Goal: Navigation & Orientation: Find specific page/section

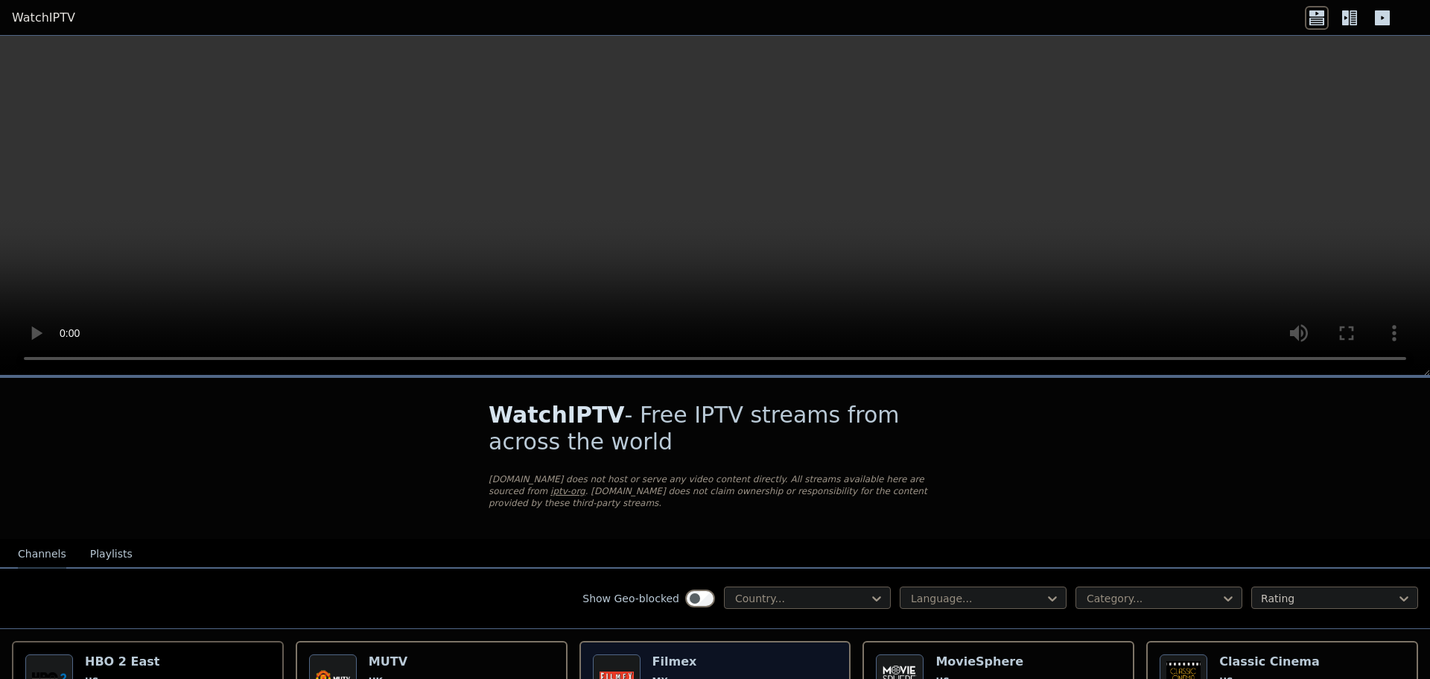
click at [679, 675] on span "MX" at bounding box center [686, 681] width 66 height 12
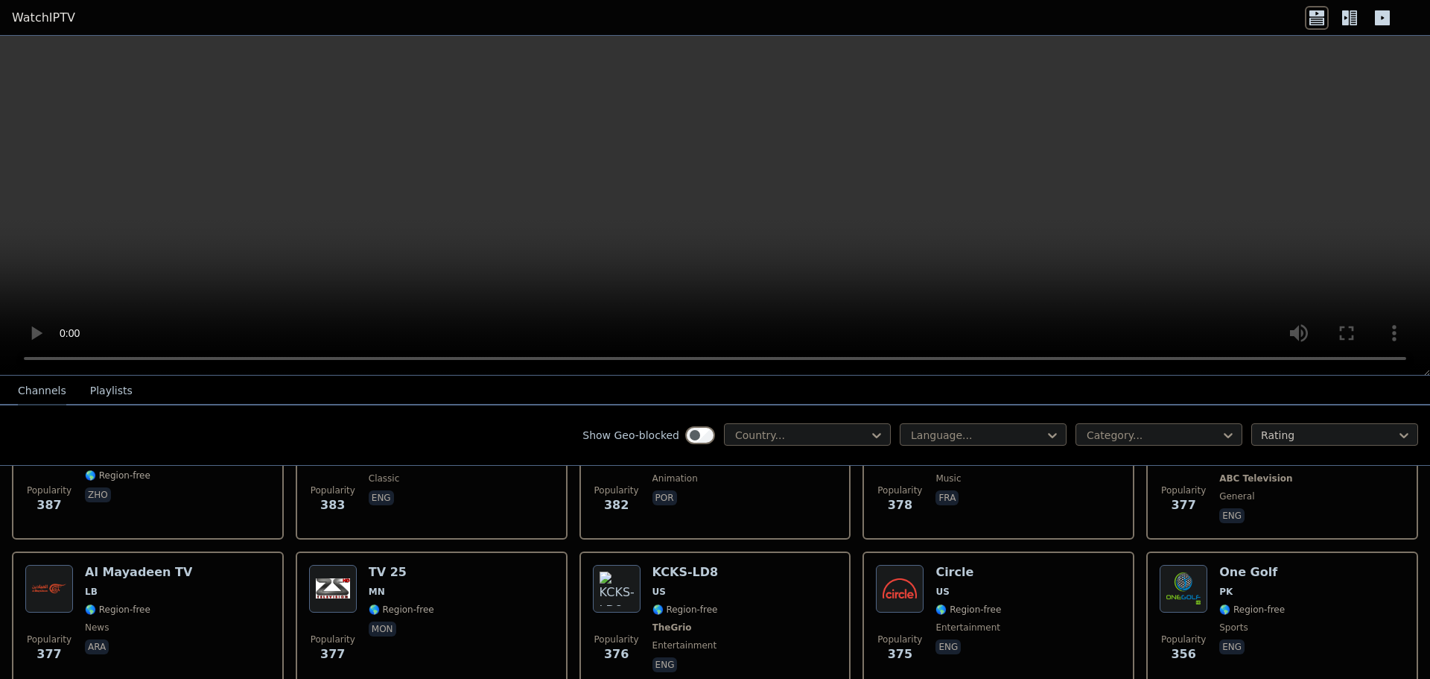
scroll to position [2235, 0]
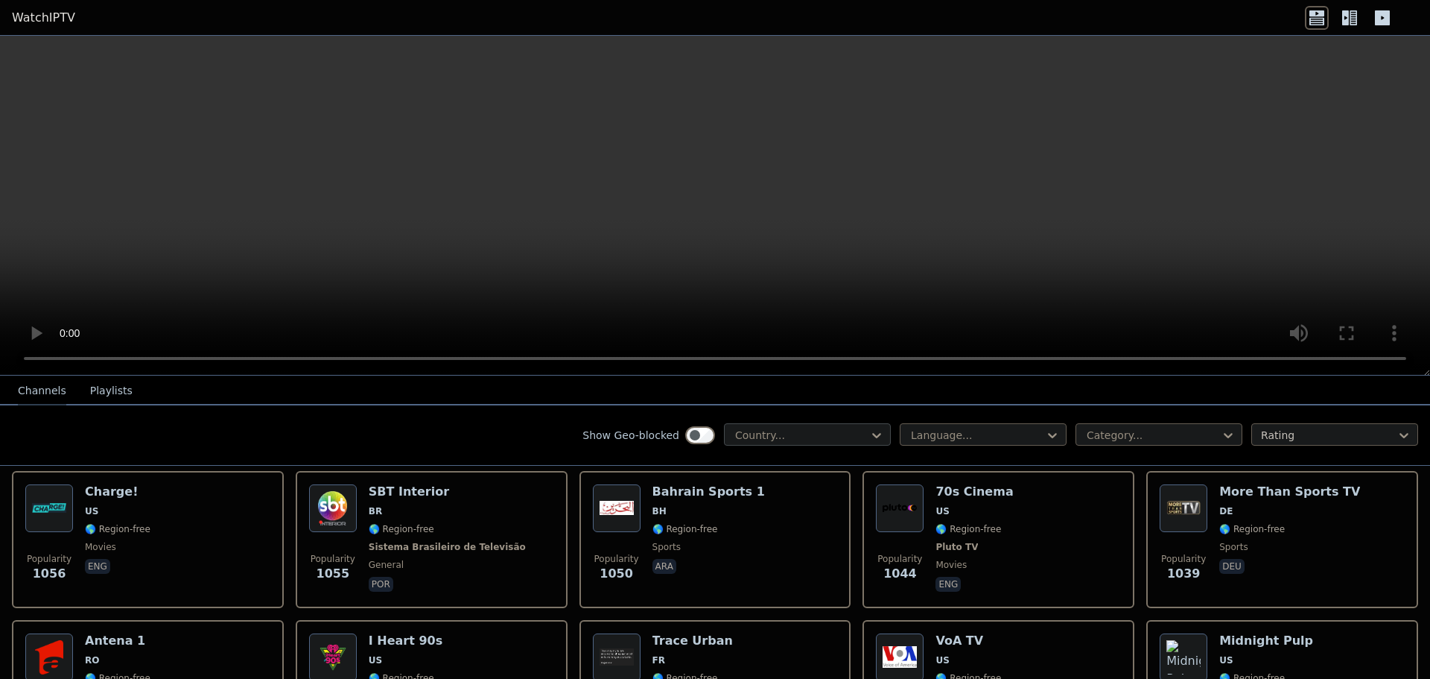
click at [776, 439] on div at bounding box center [802, 435] width 136 height 15
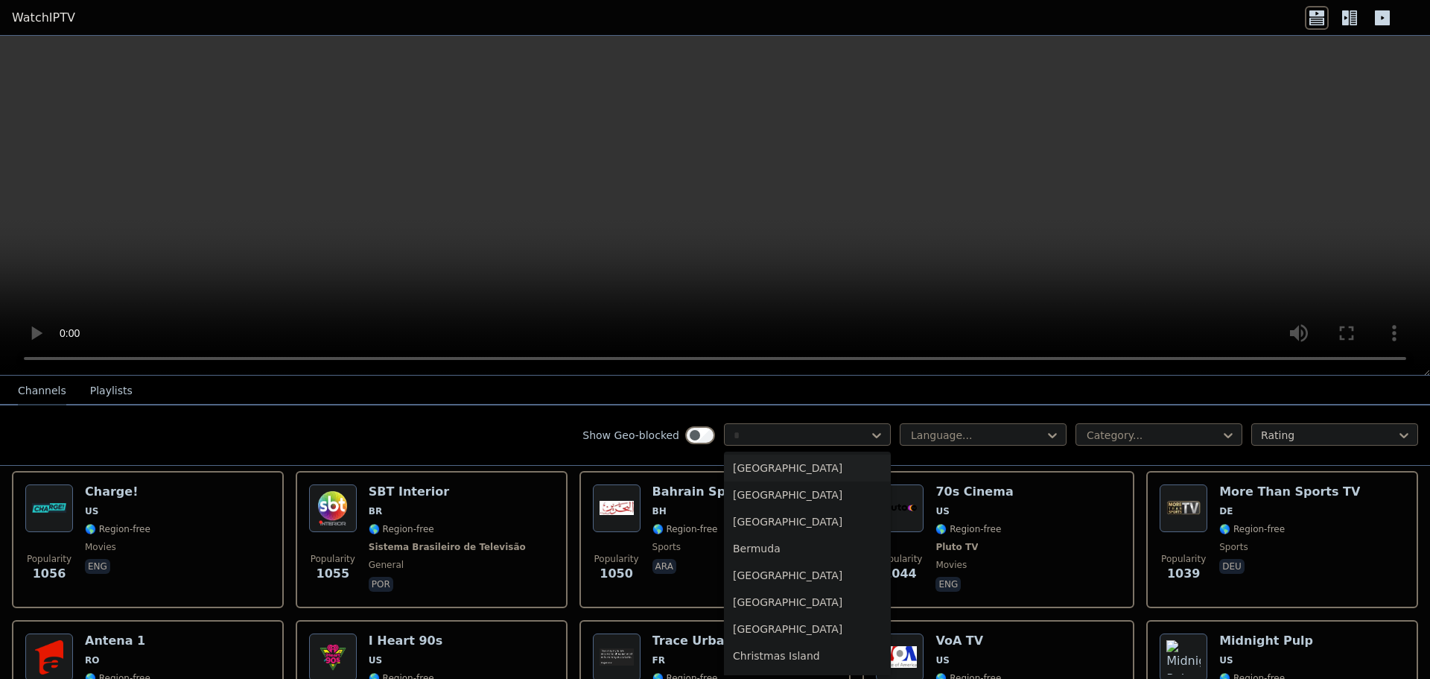
type input "**"
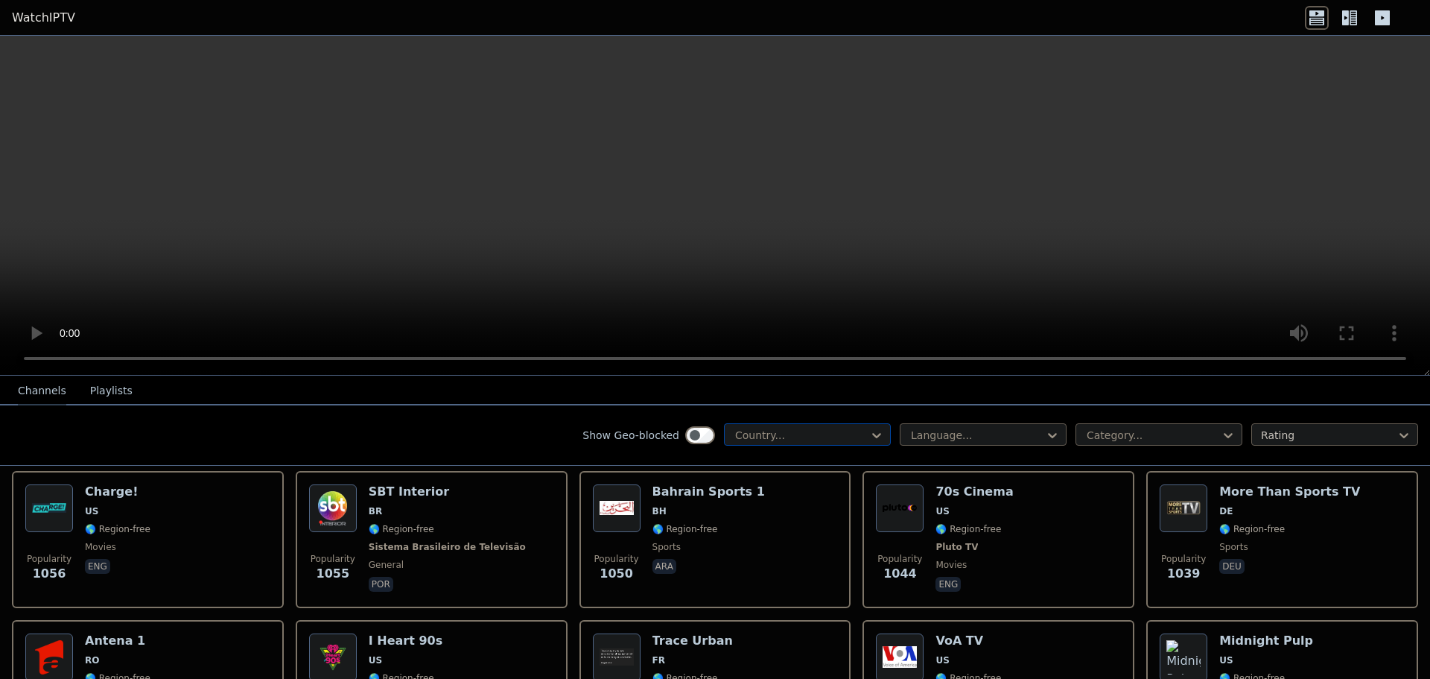
drag, startPoint x: 760, startPoint y: 435, endPoint x: 717, endPoint y: 439, distance: 43.4
click at [724, 439] on div "Country..." at bounding box center [807, 434] width 167 height 22
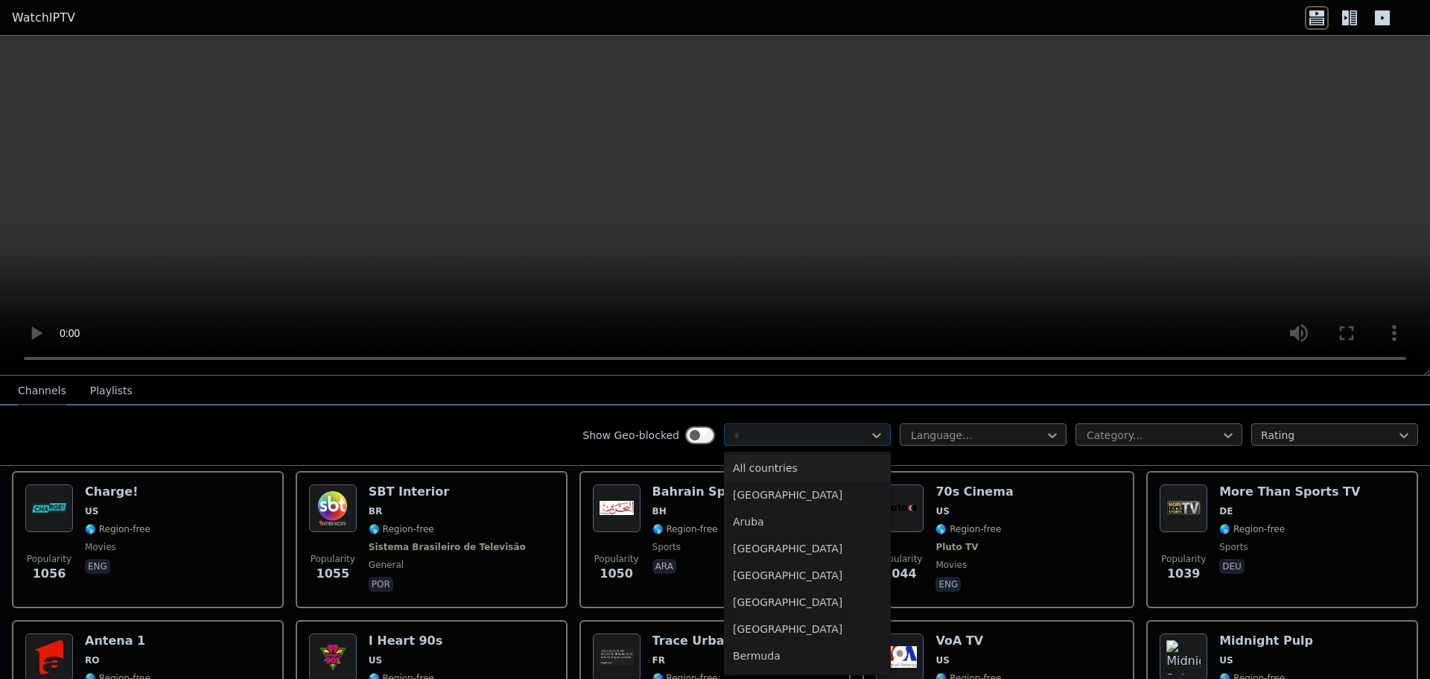
type input "**"
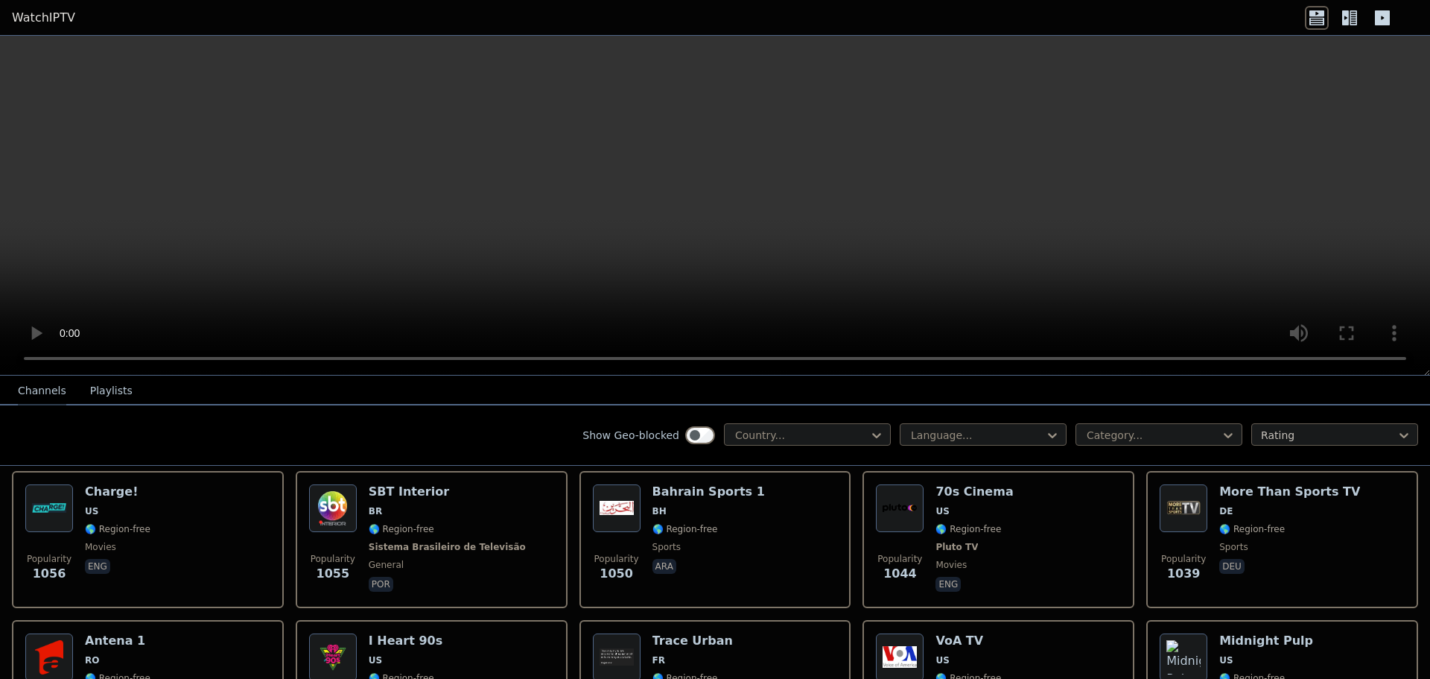
drag, startPoint x: 778, startPoint y: 441, endPoint x: 656, endPoint y: 439, distance: 122.2
click at [656, 439] on div "Show Geo-blocked Country..." at bounding box center [737, 435] width 308 height 24
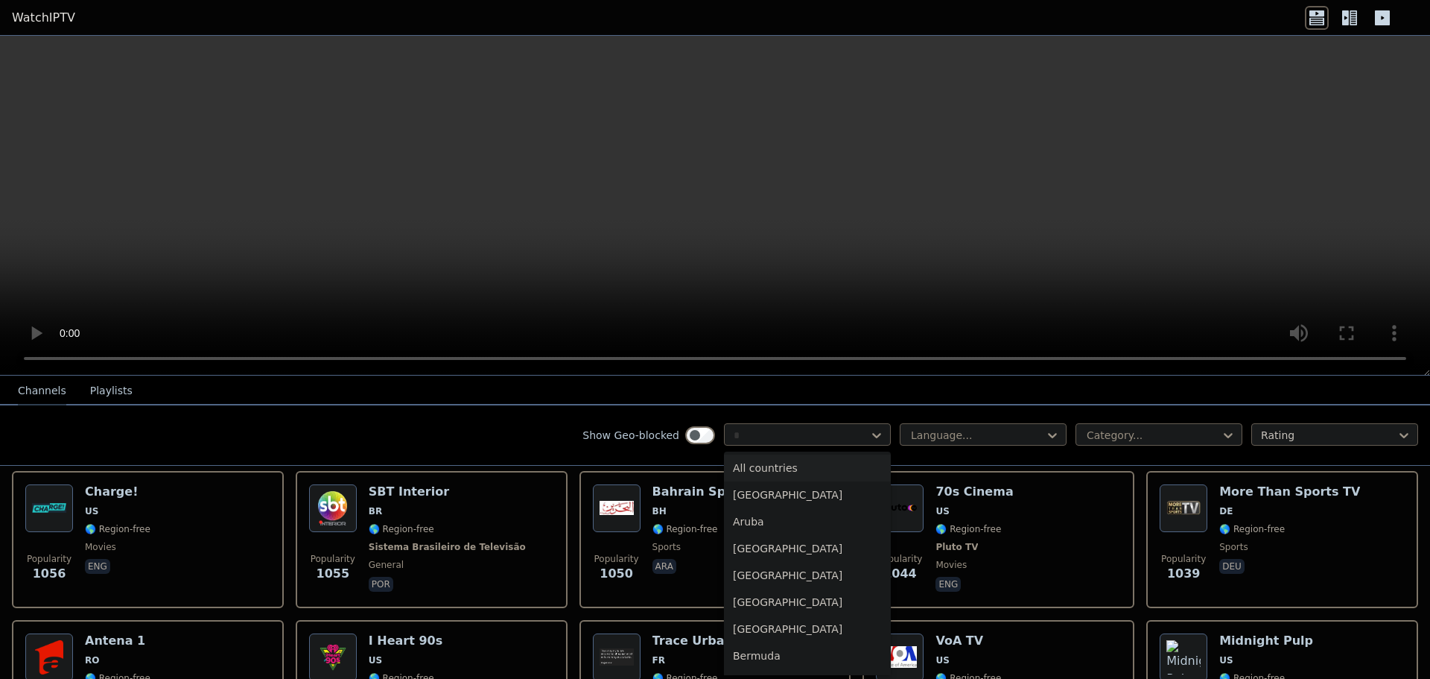
type input "**"
click at [772, 618] on div "[GEOGRAPHIC_DATA]" at bounding box center [807, 628] width 167 height 27
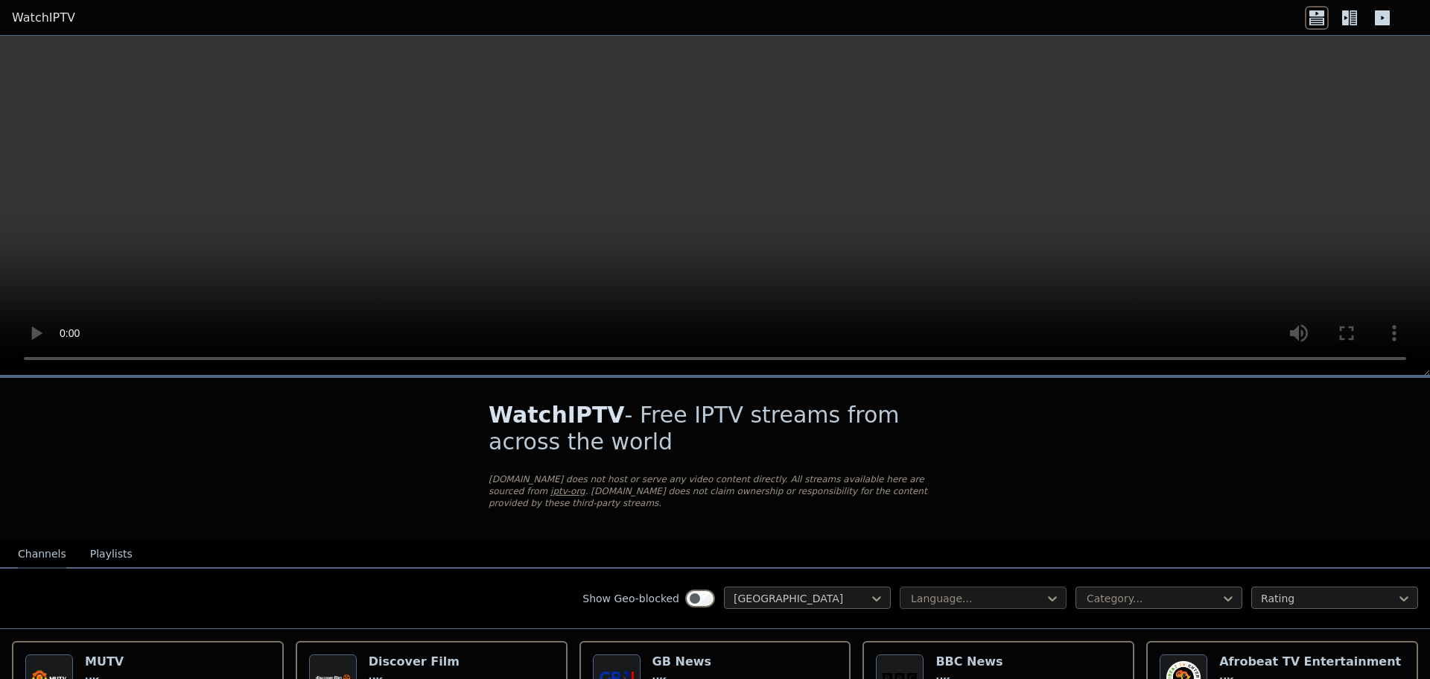
click at [936, 591] on div at bounding box center [978, 598] width 136 height 15
click at [1114, 591] on div at bounding box center [1153, 598] width 136 height 15
click at [1275, 591] on div at bounding box center [1329, 598] width 136 height 15
click at [1230, 554] on nav "Channels Playlists" at bounding box center [715, 554] width 1430 height 30
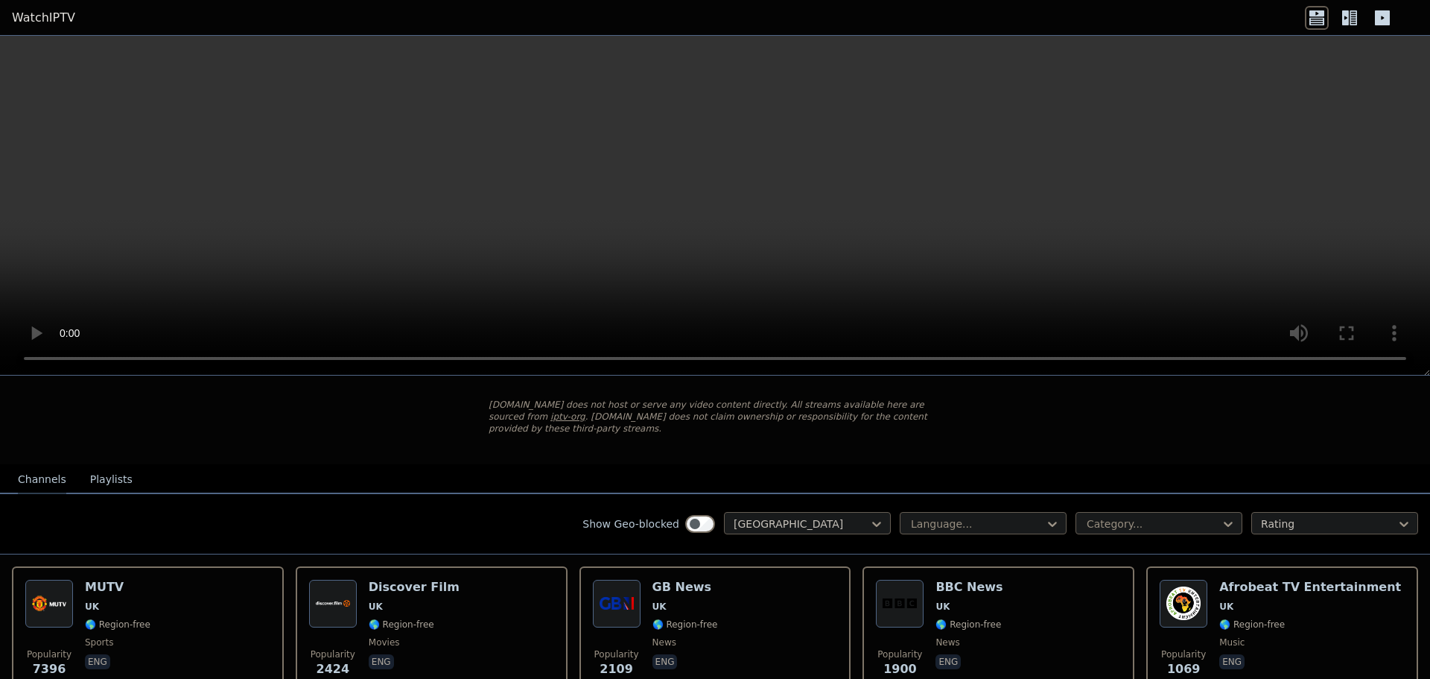
click at [65, 469] on div "Channels Playlists" at bounding box center [75, 480] width 139 height 28
click at [90, 468] on button "Playlists" at bounding box center [111, 480] width 42 height 28
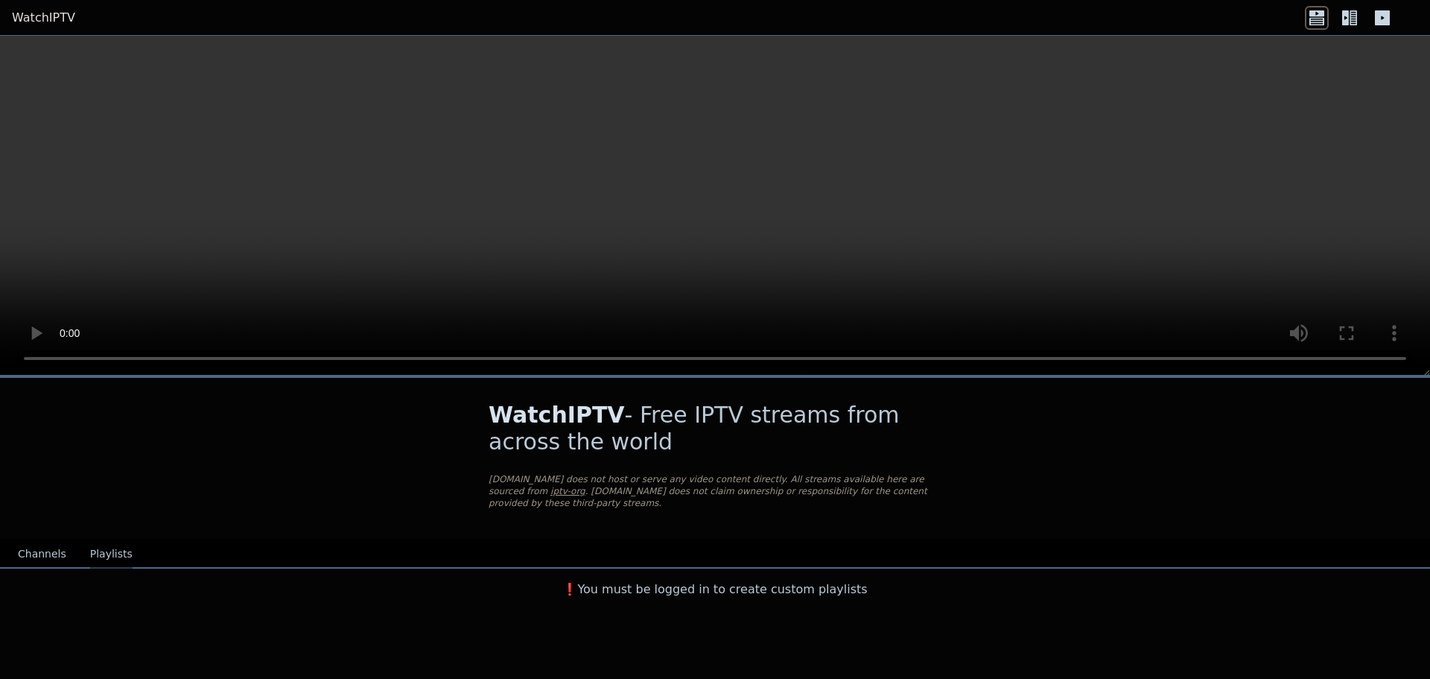
scroll to position [0, 0]
drag, startPoint x: 46, startPoint y: 542, endPoint x: 83, endPoint y: 527, distance: 39.7
click at [46, 542] on button "Channels" at bounding box center [42, 554] width 48 height 28
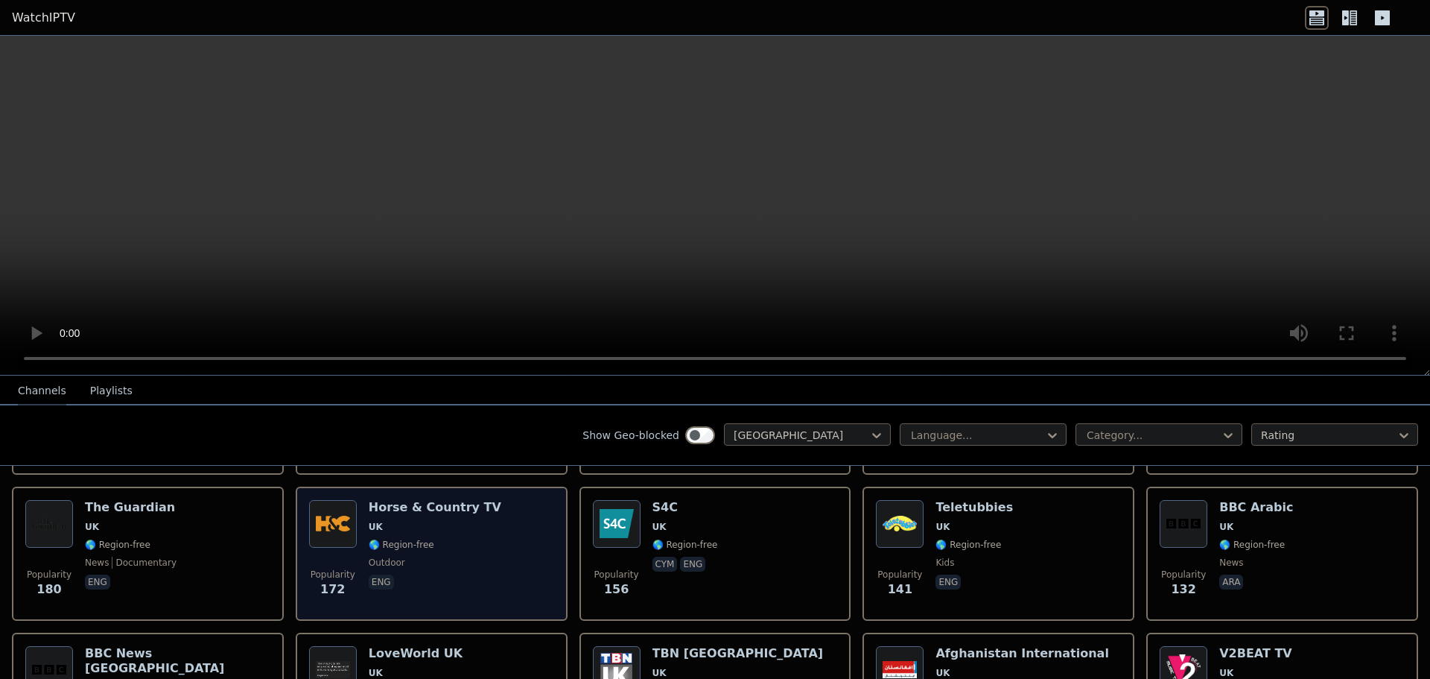
scroll to position [596, 0]
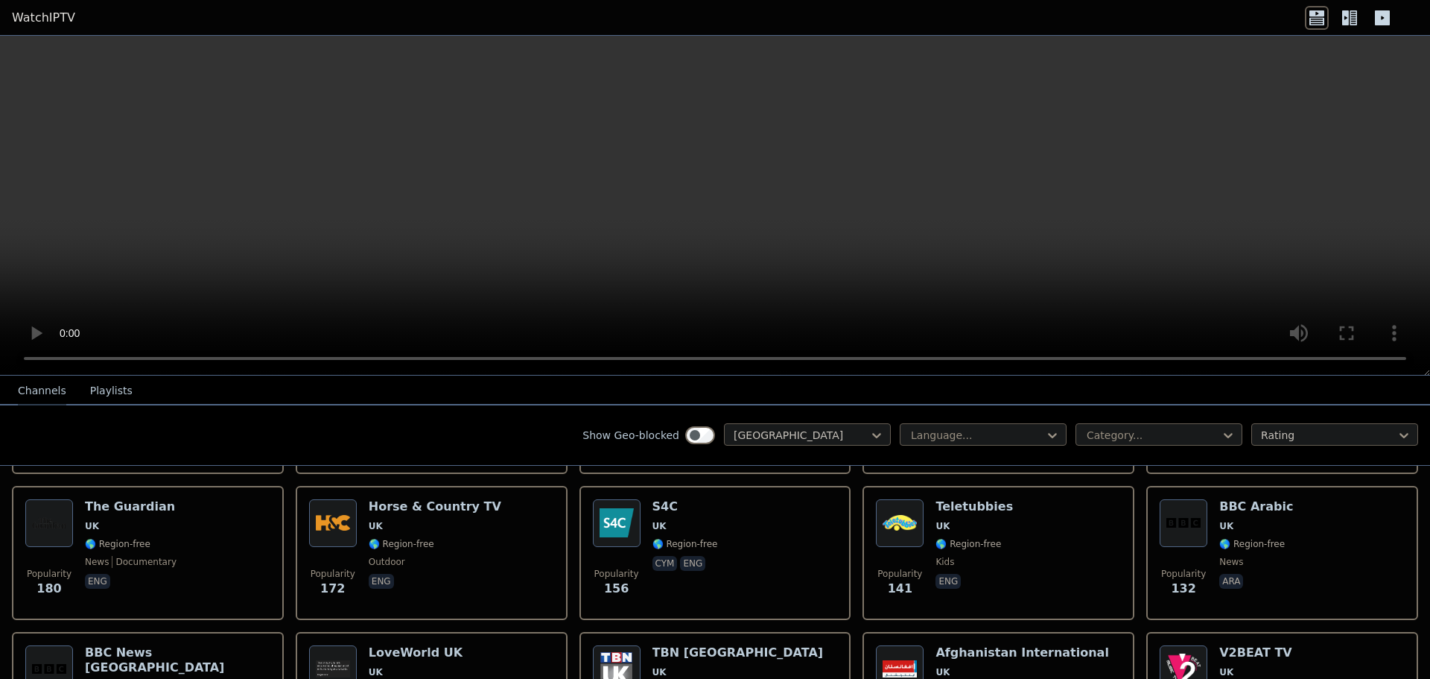
drag, startPoint x: 466, startPoint y: 527, endPoint x: 503, endPoint y: 419, distance: 114.3
drag, startPoint x: 863, startPoint y: 131, endPoint x: 735, endPoint y: 86, distance: 135.2
